Goal: Check status: Check status

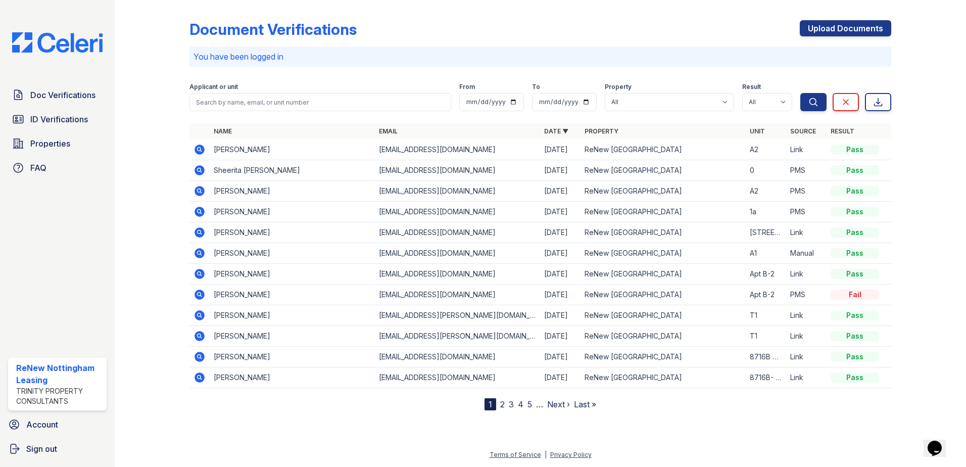
click at [196, 150] on icon at bounding box center [200, 150] width 10 height 10
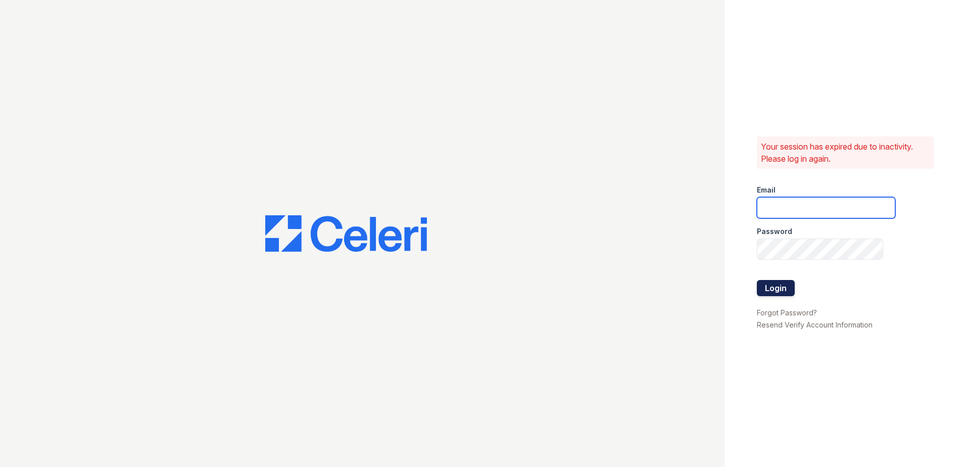
type input "[EMAIL_ADDRESS][DOMAIN_NAME]"
click at [769, 292] on button "Login" at bounding box center [776, 288] width 38 height 16
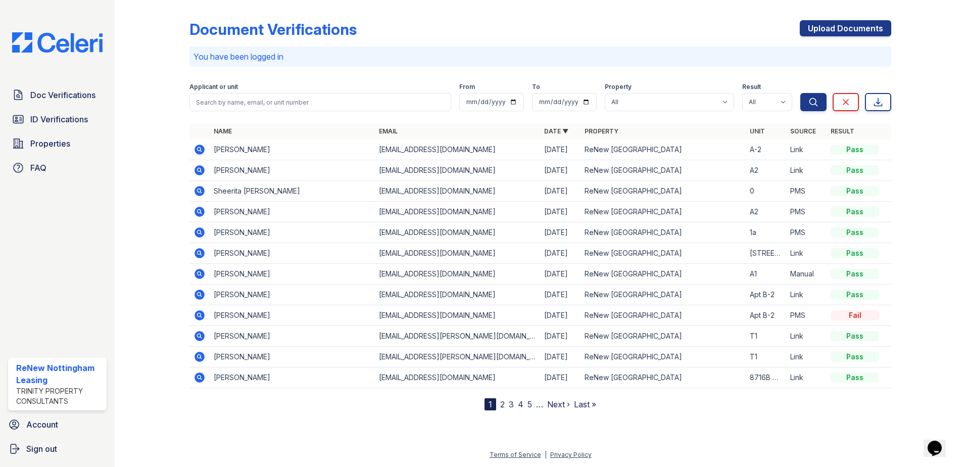
click at [198, 153] on icon at bounding box center [200, 150] width 10 height 10
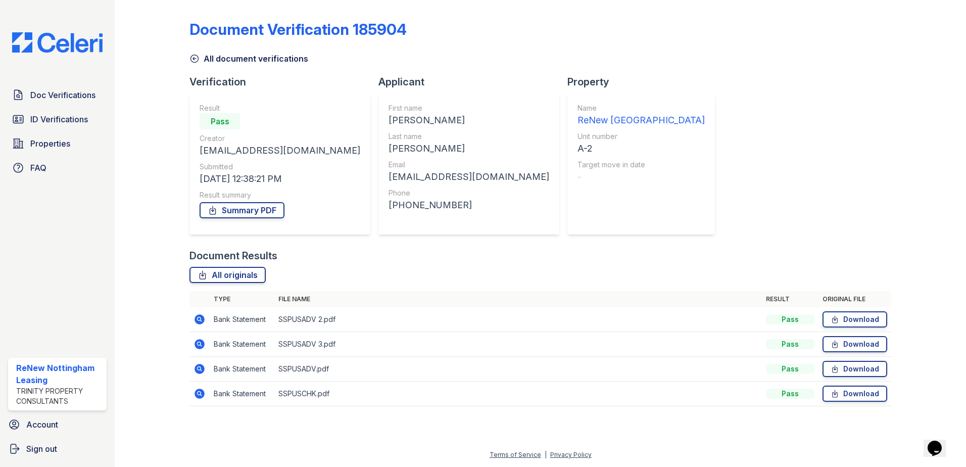
click at [193, 59] on icon at bounding box center [195, 59] width 10 height 10
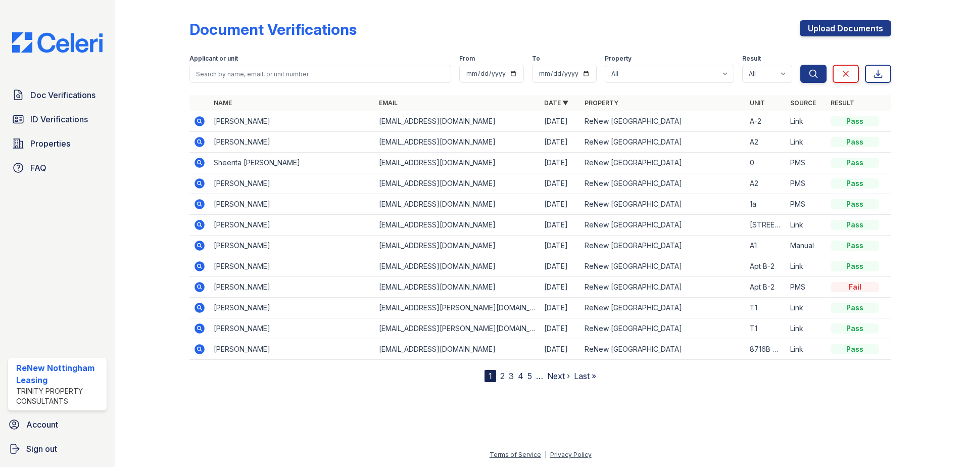
click at [204, 145] on icon at bounding box center [200, 142] width 12 height 12
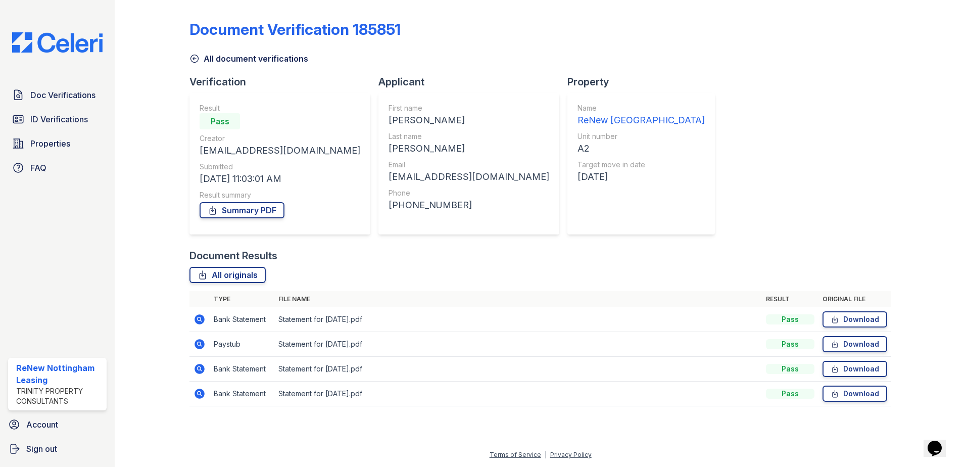
click at [239, 323] on td "Bank Statement" at bounding box center [242, 319] width 65 height 25
click at [205, 317] on icon at bounding box center [200, 319] width 12 height 12
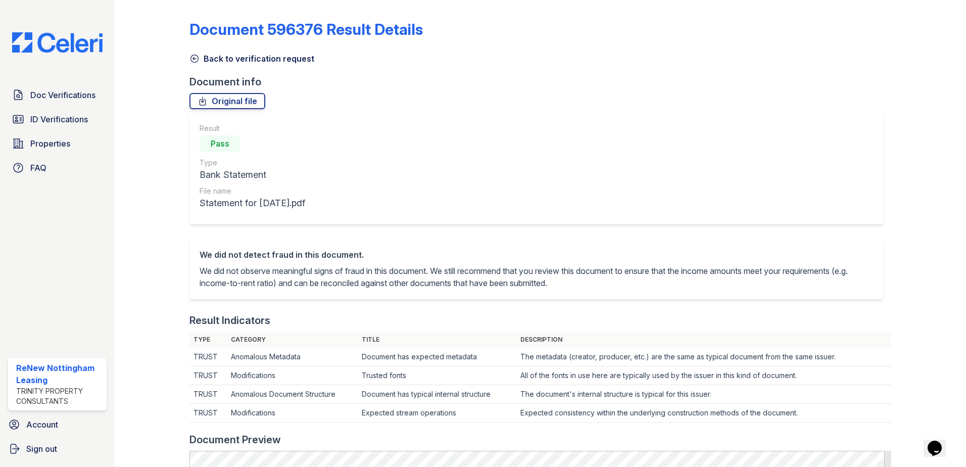
click at [190, 57] on icon at bounding box center [195, 59] width 10 height 10
